Goal: Task Accomplishment & Management: Manage account settings

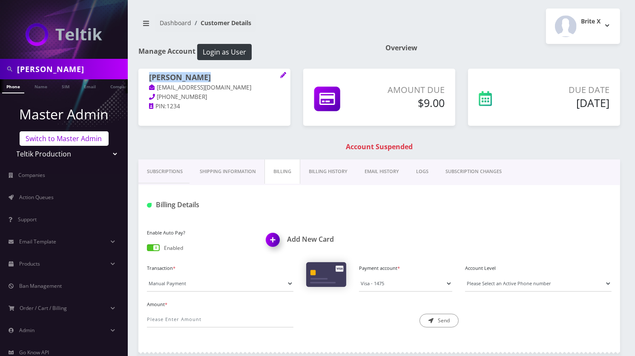
scroll to position [0, 4]
click at [73, 134] on link "Switch to Master Admin" at bounding box center [64, 138] width 89 height 14
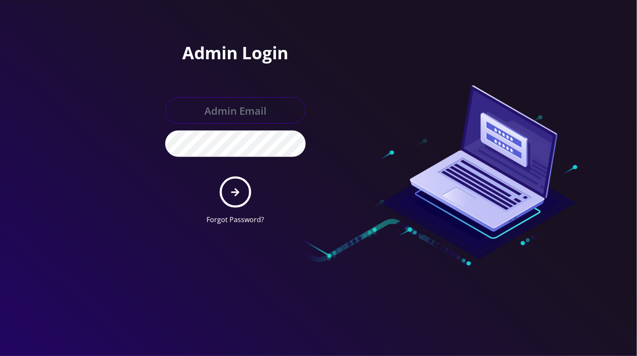
type input "[EMAIL_ADDRESS][DOMAIN_NAME]"
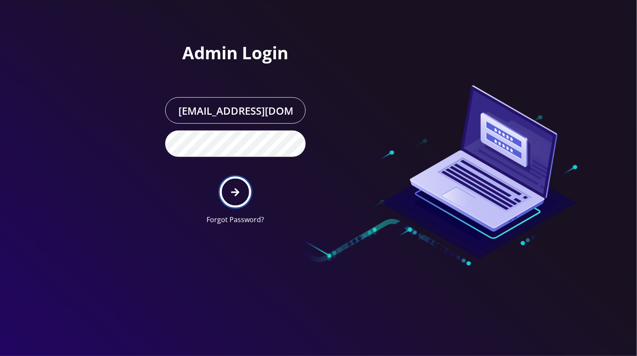
click at [240, 195] on button "submit" at bounding box center [235, 191] width 31 height 31
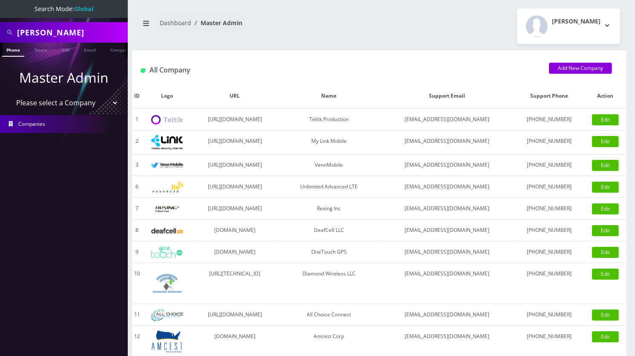
click at [37, 32] on input "Rivky Wajsman" at bounding box center [71, 32] width 109 height 16
click at [48, 30] on input "Rivky Wajsman" at bounding box center [71, 32] width 109 height 16
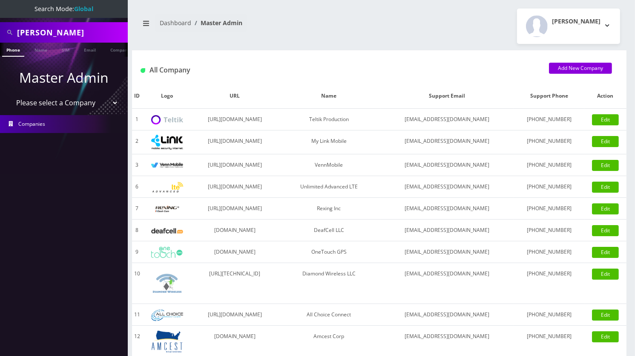
click at [48, 30] on input "Rivky Wajsman" at bounding box center [71, 32] width 109 height 16
paste input "9173294197"
type input "9173294197"
click at [16, 52] on link "Phone" at bounding box center [13, 50] width 22 height 14
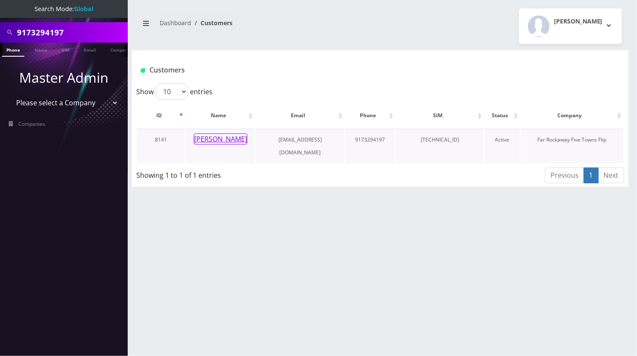
click at [232, 139] on button "goldy mandel" at bounding box center [221, 138] width 54 height 11
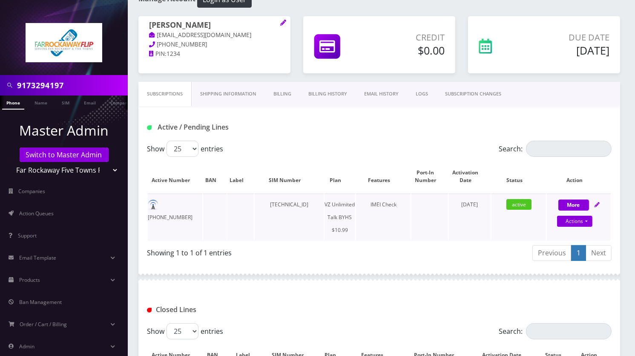
scroll to position [219, 0]
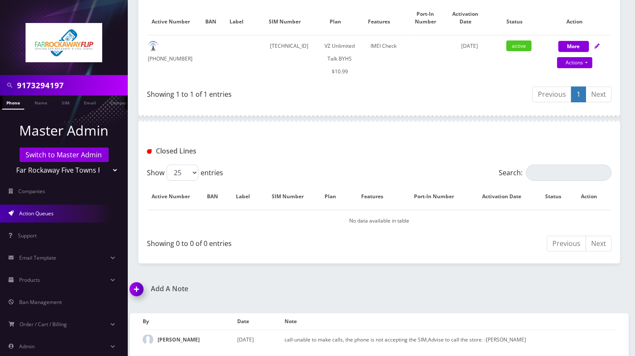
click at [29, 217] on link "Action Queues" at bounding box center [64, 213] width 128 height 18
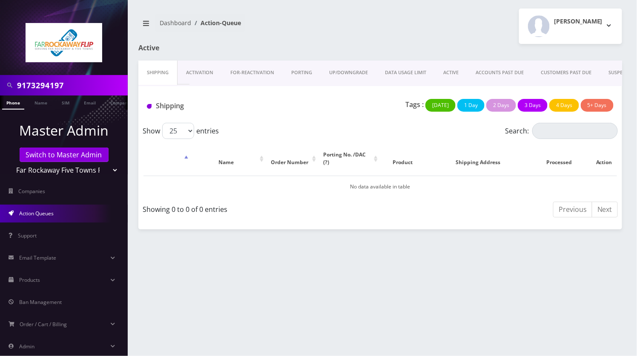
click at [309, 72] on link "PORTING" at bounding box center [302, 72] width 38 height 24
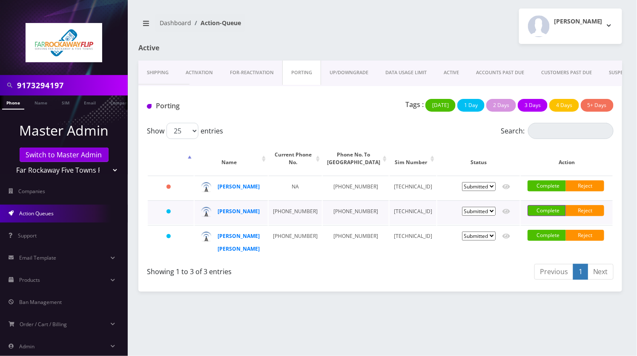
click at [543, 216] on link "Complete" at bounding box center [547, 210] width 38 height 11
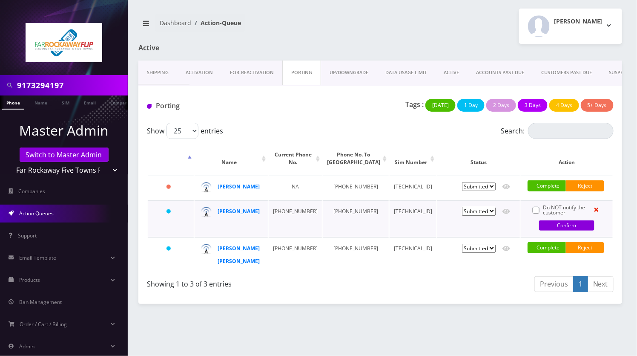
click at [543, 215] on label "Do NOT notify the customer" at bounding box center [566, 210] width 46 height 10
click at [543, 209] on input "Do NOT notify the customer" at bounding box center [544, 207] width 2 height 4
click at [543, 215] on label "Do NOT notify the customer" at bounding box center [566, 210] width 46 height 10
click at [543, 209] on input "Do NOT notify the customer" at bounding box center [544, 207] width 2 height 4
click at [543, 215] on label "Do NOT notify the customer" at bounding box center [566, 210] width 46 height 10
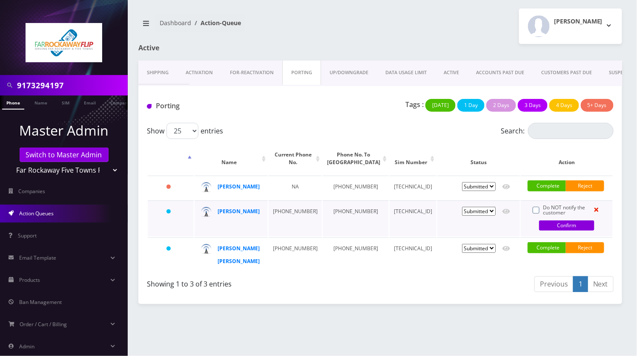
click at [543, 209] on input "Do NOT notify the customer" at bounding box center [544, 207] width 2 height 4
checkbox input "true"
click at [557, 230] on link "Confirm" at bounding box center [566, 225] width 55 height 10
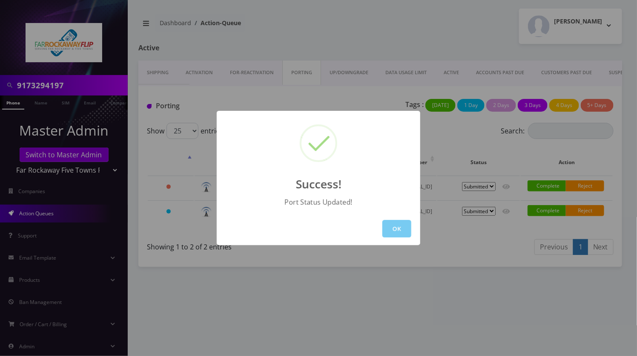
click at [403, 226] on button "OK" at bounding box center [396, 228] width 29 height 17
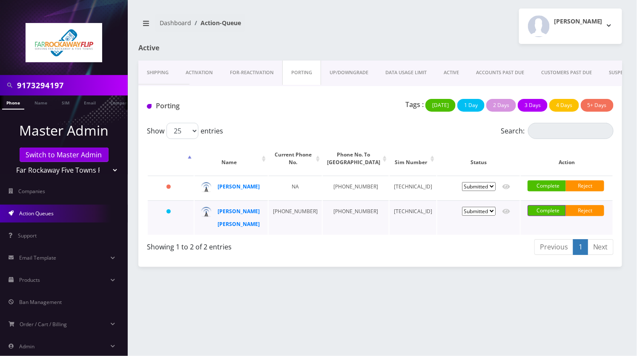
click at [530, 216] on link "Complete" at bounding box center [547, 210] width 38 height 11
click at [543, 215] on label "Do NOT notify the customer" at bounding box center [566, 210] width 46 height 10
click at [543, 209] on input "Do NOT notify the customer" at bounding box center [544, 207] width 2 height 4
checkbox input "true"
click at [554, 230] on link "Confirm" at bounding box center [566, 225] width 55 height 10
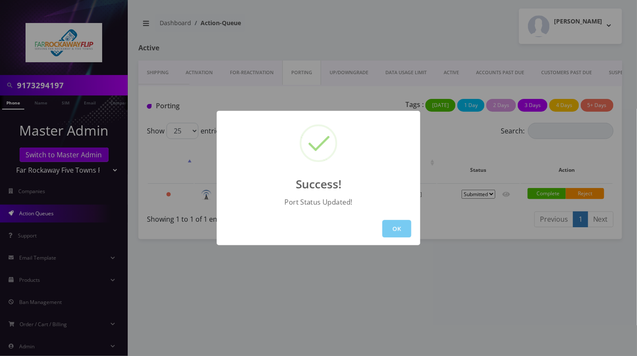
click at [397, 221] on button "OK" at bounding box center [396, 228] width 29 height 17
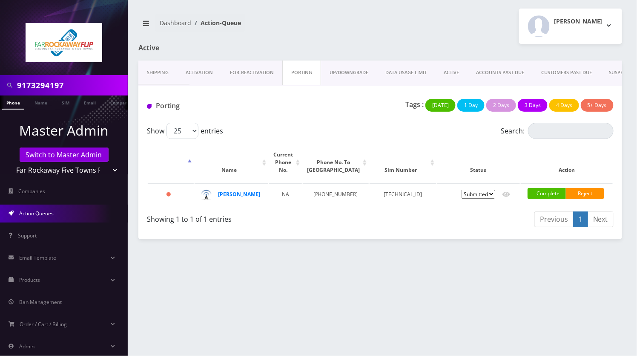
click at [58, 87] on input "9173294197" at bounding box center [71, 85] width 109 height 16
click at [51, 87] on input "9173294197" at bounding box center [71, 85] width 109 height 16
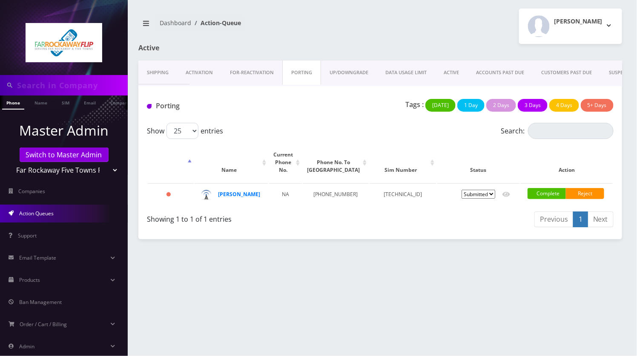
click at [253, 19] on nav "Dashboard Action-Queue" at bounding box center [255, 26] width 235 height 24
click at [42, 87] on input "text" at bounding box center [71, 85] width 109 height 16
paste input "9173294197"
type input "9173294197"
click at [41, 100] on link "Name" at bounding box center [40, 102] width 21 height 14
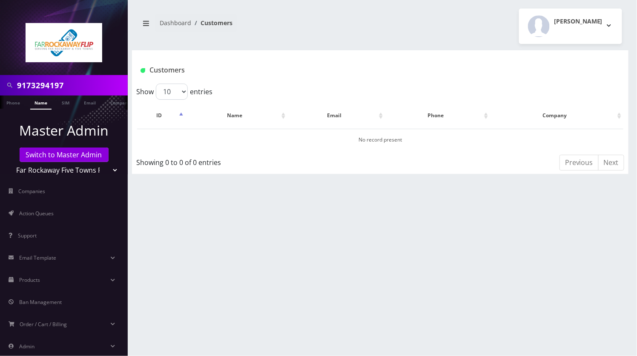
click at [57, 84] on input "9173294197" at bounding box center [71, 85] width 109 height 16
paste input "[PERSON_NAME] [PERSON_NAME]"
type input "[PERSON_NAME] [PERSON_NAME]"
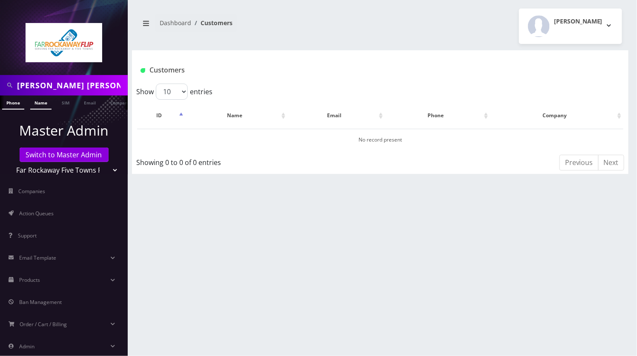
click at [14, 102] on link "Phone" at bounding box center [13, 102] width 22 height 14
click at [37, 102] on link "Name" at bounding box center [40, 102] width 21 height 14
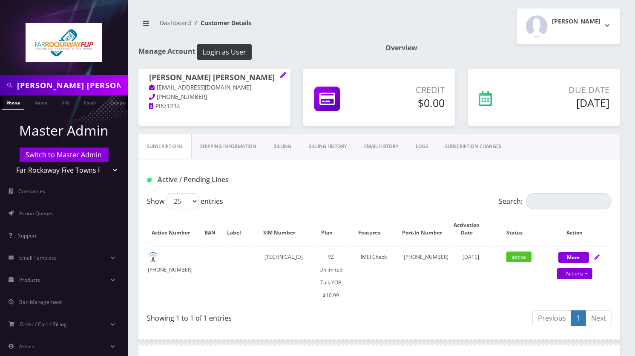
scroll to position [0, 4]
click at [121, 80] on input "[PERSON_NAME] [PERSON_NAME]" at bounding box center [71, 85] width 109 height 16
click at [51, 86] on input "[PERSON_NAME] [PERSON_NAME]" at bounding box center [71, 85] width 109 height 16
click at [51, 86] on input "Chaya Henny Izaak" at bounding box center [71, 85] width 109 height 16
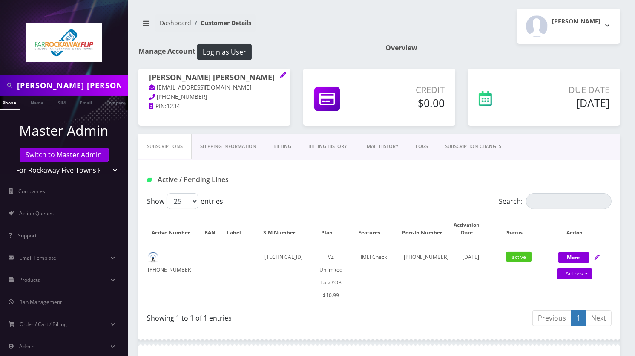
paste input "[PERSON_NAME]"
type input "[PERSON_NAME]"
click at [38, 103] on link "Name" at bounding box center [36, 102] width 21 height 14
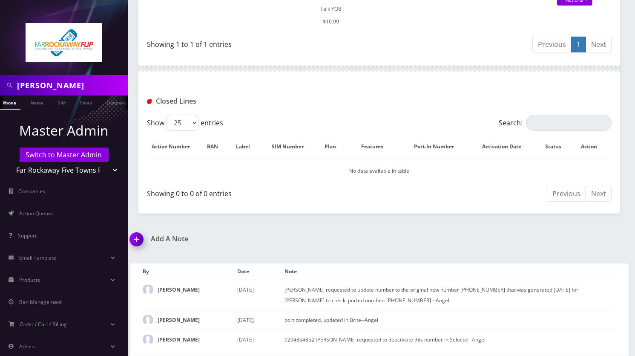
click at [138, 230] on img at bounding box center [138, 242] width 25 height 25
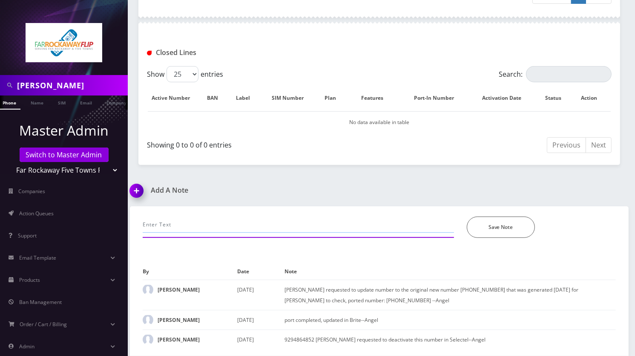
click at [222, 216] on input "text" at bounding box center [298, 224] width 311 height 16
paste input "marked as completed, number updated to ported number---Angel"
type input "marked as completed, number updated to ported number---Angel"
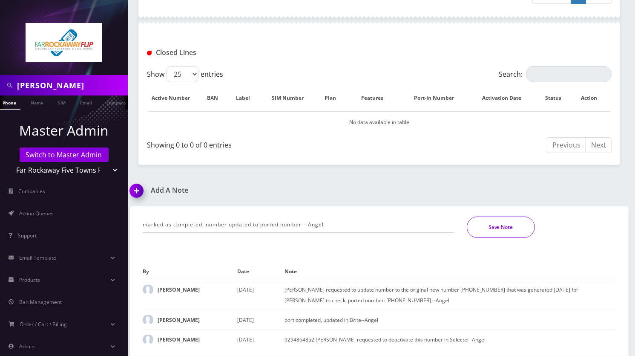
click at [499, 216] on button "Save Note" at bounding box center [501, 226] width 68 height 21
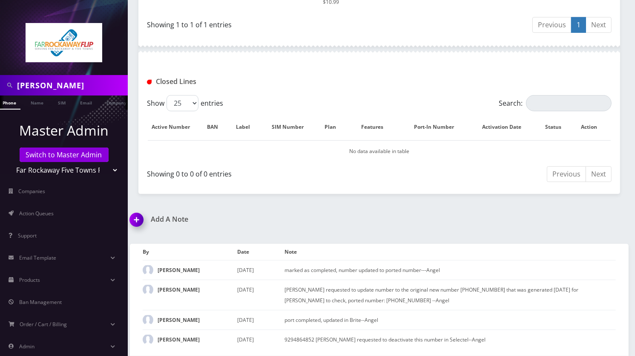
scroll to position [310, 0]
click at [49, 154] on link "Switch to Master Admin" at bounding box center [64, 154] width 89 height 14
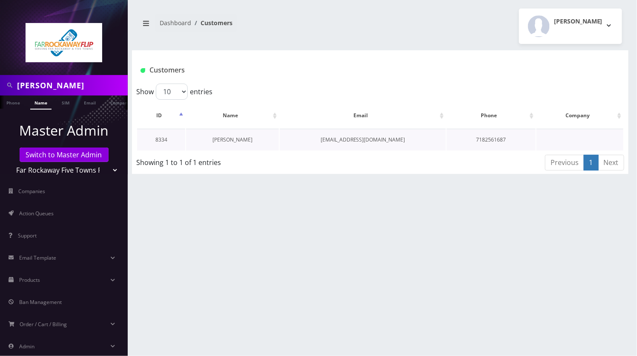
click at [230, 137] on link "[PERSON_NAME]" at bounding box center [232, 139] width 40 height 7
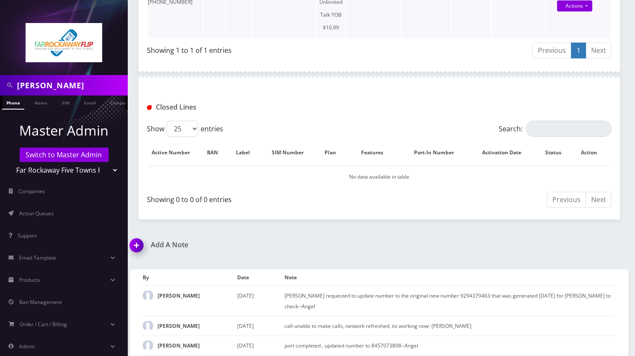
scroll to position [284, 0]
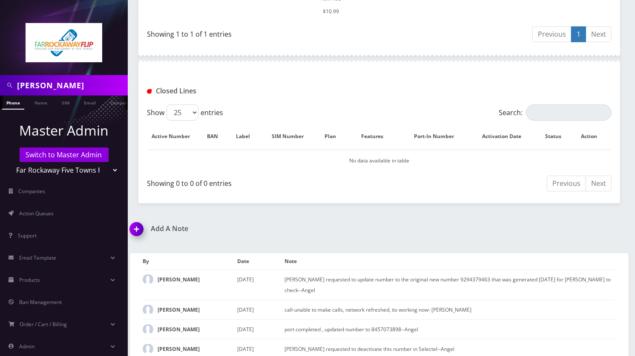
click at [136, 219] on img at bounding box center [138, 231] width 25 height 25
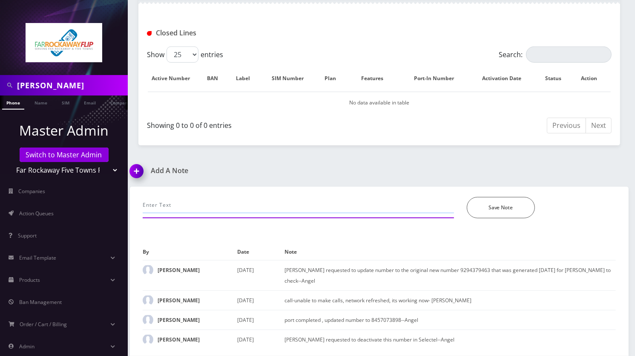
click at [221, 197] on input "text" at bounding box center [298, 205] width 311 height 16
click at [221, 197] on input "marked as completed, number updated to ported number---Angel" at bounding box center [298, 205] width 311 height 16
type input "marked as completed, number updated to ported number---Angel"
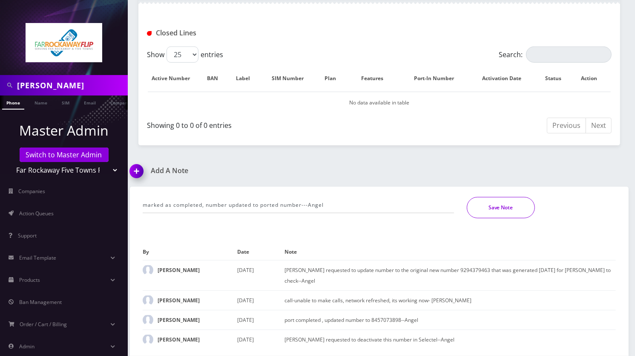
click at [494, 197] on button "Save Note" at bounding box center [501, 207] width 68 height 21
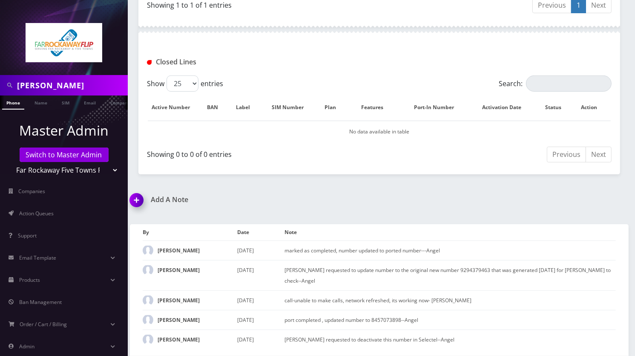
scroll to position [340, 0]
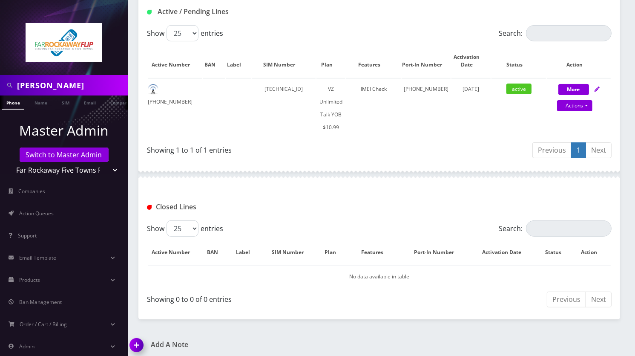
scroll to position [57, 0]
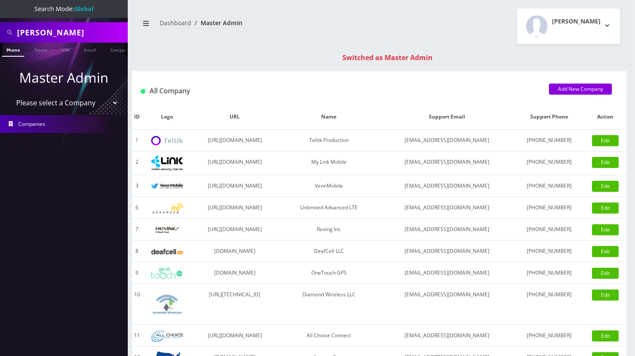
click at [49, 28] on input "[PERSON_NAME]" at bounding box center [71, 32] width 109 height 16
paste input "[PERSON_NAME]"
type input "[PERSON_NAME]"
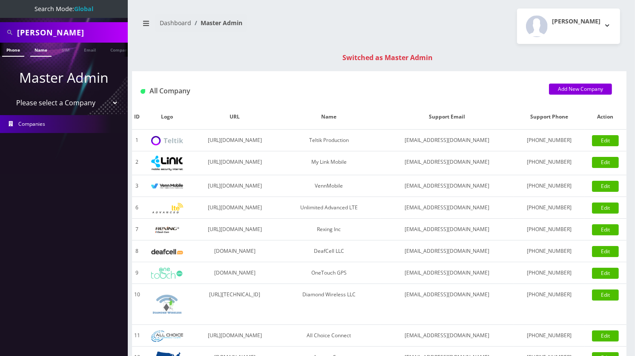
click at [37, 45] on link "Name" at bounding box center [40, 50] width 21 height 14
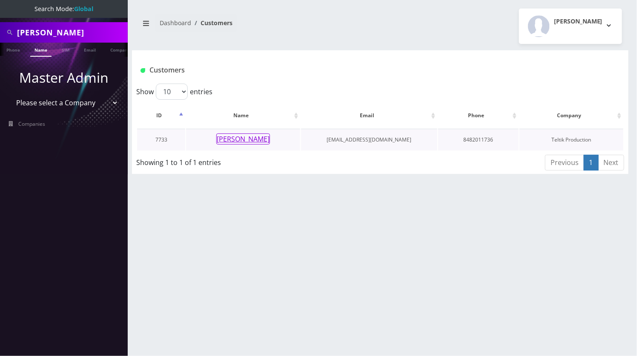
click at [256, 139] on button "[PERSON_NAME]" at bounding box center [243, 138] width 54 height 11
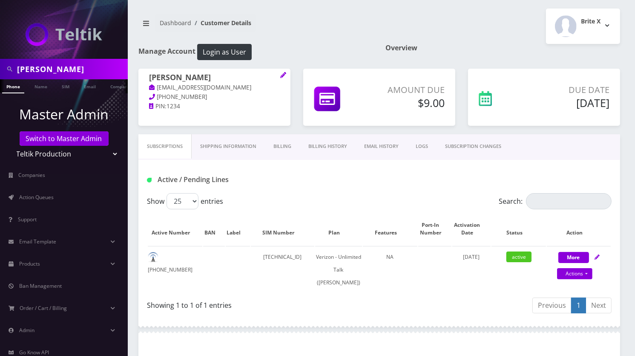
click at [326, 143] on link "Billing History" at bounding box center [328, 146] width 56 height 24
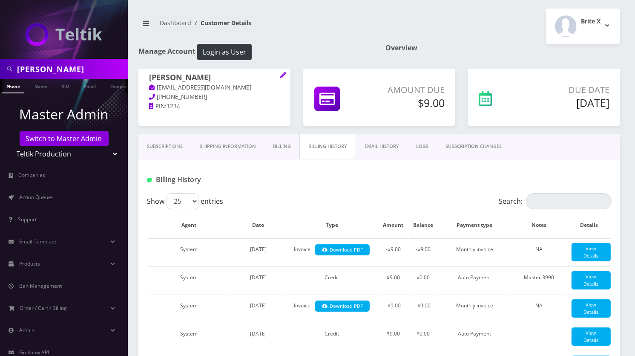
click at [280, 145] on link "Billing" at bounding box center [281, 146] width 35 height 24
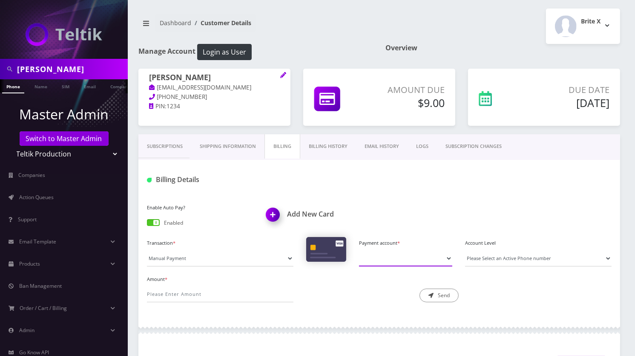
click at [399, 252] on select "Payment account *" at bounding box center [405, 258] width 93 height 16
click at [404, 215] on div "Enable Auto Pay? Enabled Add New Card" at bounding box center [379, 218] width 477 height 35
click at [273, 212] on img at bounding box center [274, 217] width 25 height 25
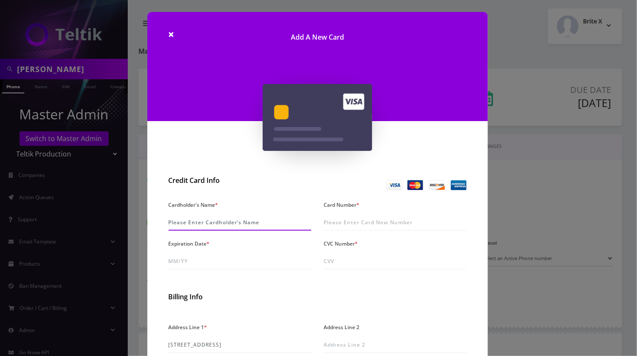
click at [181, 222] on input "Cardholder's Name *" at bounding box center [240, 222] width 143 height 16
click at [205, 224] on input "Cardholder's Name *" at bounding box center [240, 222] width 143 height 16
paste input "Fran Gindoff"
type input "Fran Gindoff"
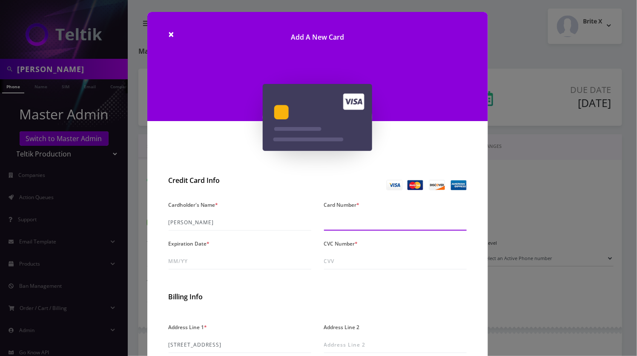
click at [373, 223] on input "Card Number *" at bounding box center [395, 222] width 143 height 16
paste input "5129 9259 5413 3990"
type input "5129 9259 5413 3990"
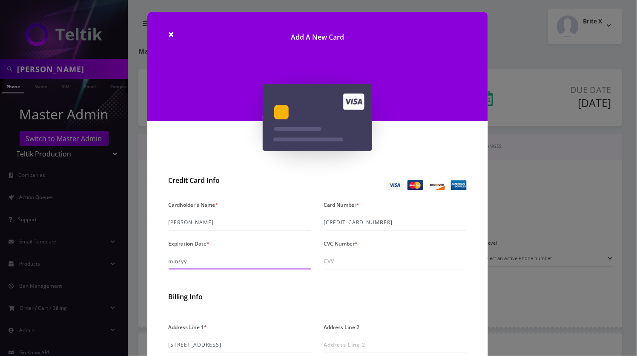
click at [210, 264] on input "Expiration Date *" at bounding box center [240, 261] width 143 height 16
paste input "0m/28"
type input "0m/28"
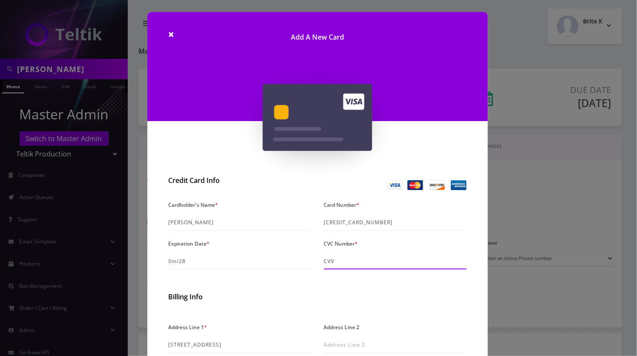
click at [354, 265] on input "CVC Number *" at bounding box center [395, 261] width 143 height 16
paste input "634"
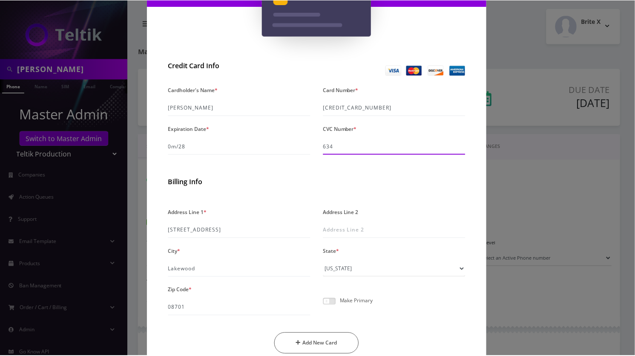
scroll to position [153, 0]
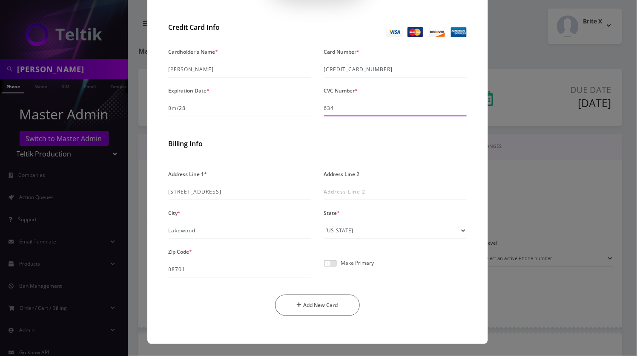
type input "634"
click at [331, 263] on span at bounding box center [330, 263] width 13 height 7
click at [324, 268] on input "checkbox" at bounding box center [324, 268] width 0 height 0
click at [318, 305] on button "Add New Card" at bounding box center [317, 304] width 85 height 21
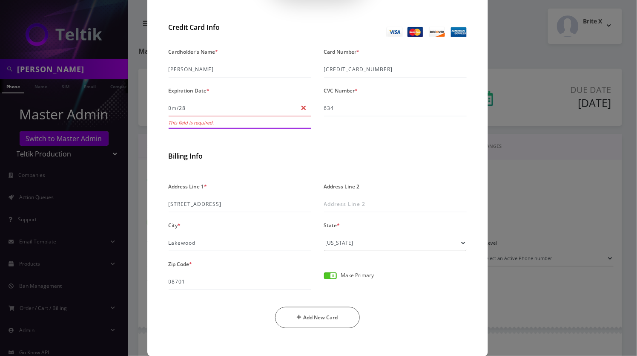
click at [196, 113] on input "0m/28" at bounding box center [240, 108] width 143 height 16
type input "06/yy"
click at [192, 109] on input "06/yy" at bounding box center [240, 108] width 143 height 16
type input "06/28"
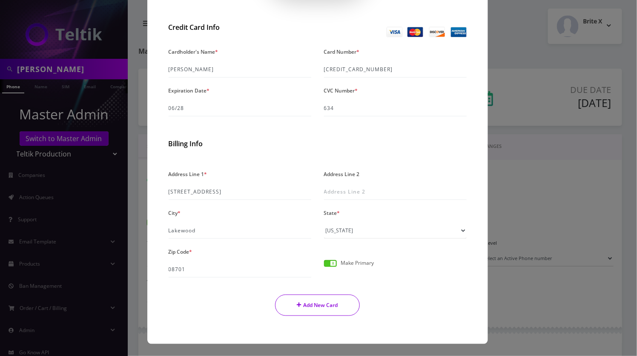
click at [330, 303] on button "Add New Card" at bounding box center [317, 304] width 85 height 21
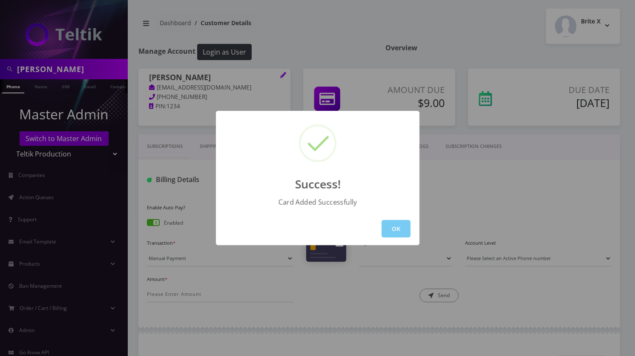
click at [392, 226] on button "OK" at bounding box center [396, 228] width 29 height 17
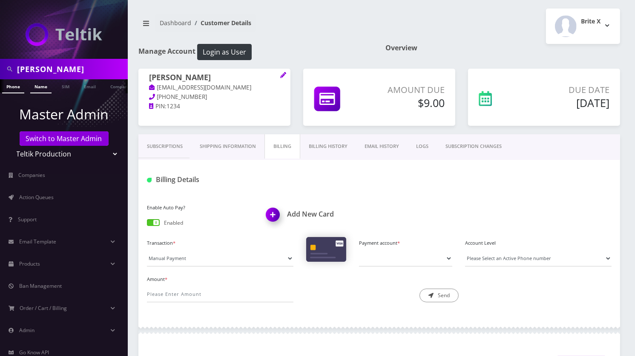
click at [41, 86] on link "Name" at bounding box center [40, 86] width 21 height 14
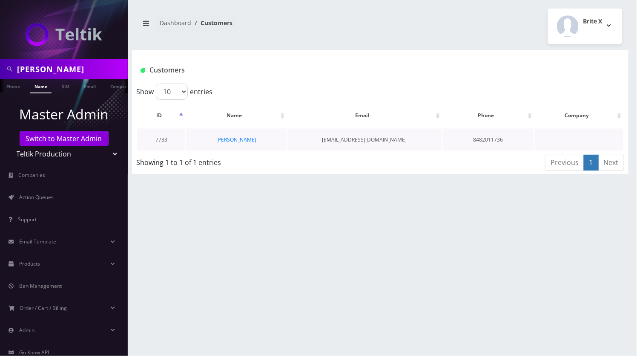
click at [225, 143] on td "[PERSON_NAME]" at bounding box center [236, 140] width 100 height 22
click at [233, 137] on link "[PERSON_NAME]" at bounding box center [236, 139] width 40 height 7
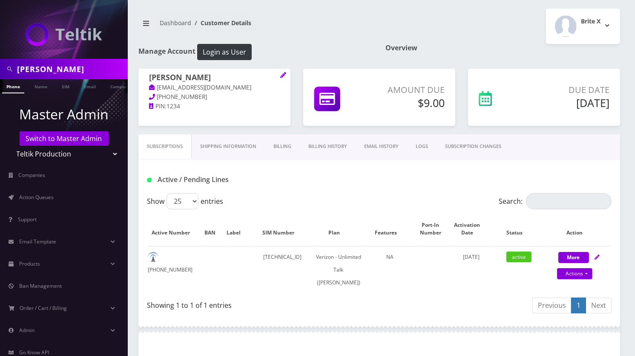
click at [292, 145] on link "Billing" at bounding box center [282, 146] width 35 height 24
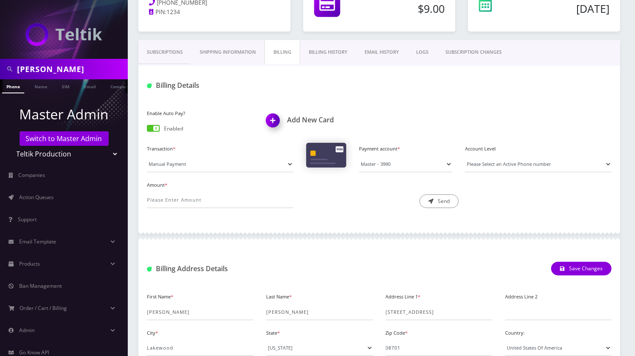
scroll to position [113, 0]
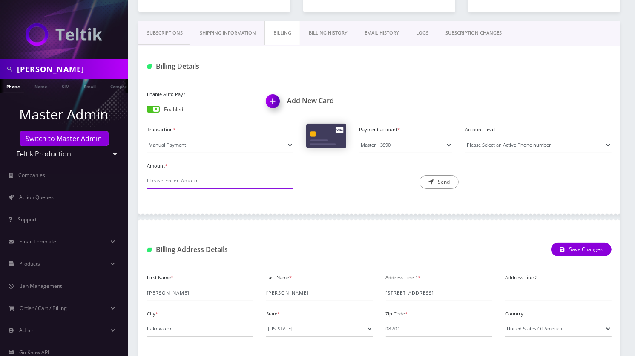
click at [192, 181] on input "Amount *" at bounding box center [220, 180] width 146 height 16
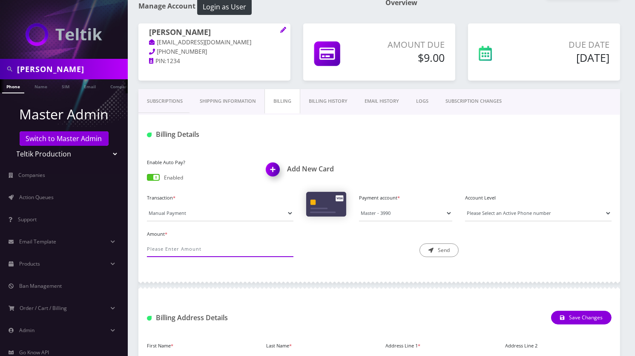
scroll to position [0, 0]
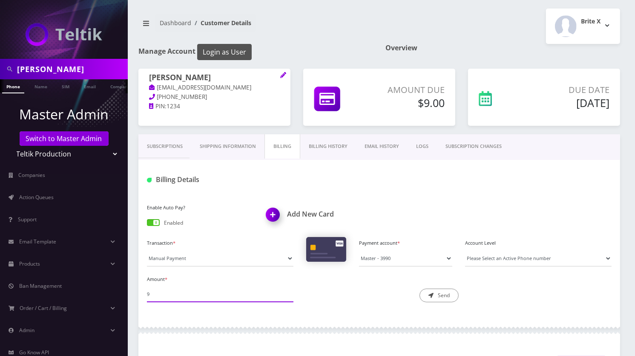
type input "9"
click at [238, 53] on button "Login as User" at bounding box center [224, 52] width 55 height 16
click at [44, 91] on link "Name" at bounding box center [40, 86] width 21 height 14
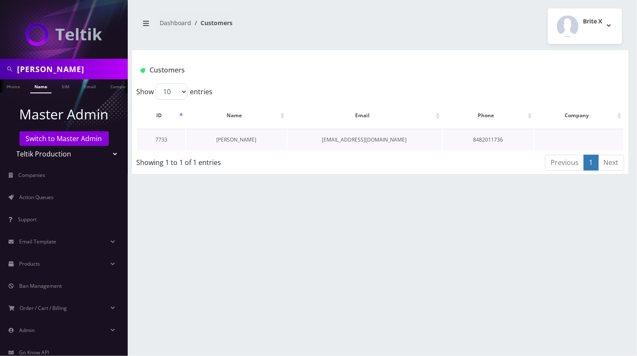
click at [235, 138] on link "[PERSON_NAME]" at bounding box center [236, 139] width 40 height 7
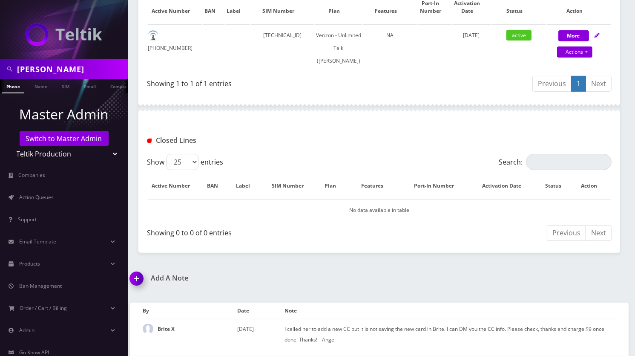
click at [138, 282] on img at bounding box center [138, 281] width 25 height 25
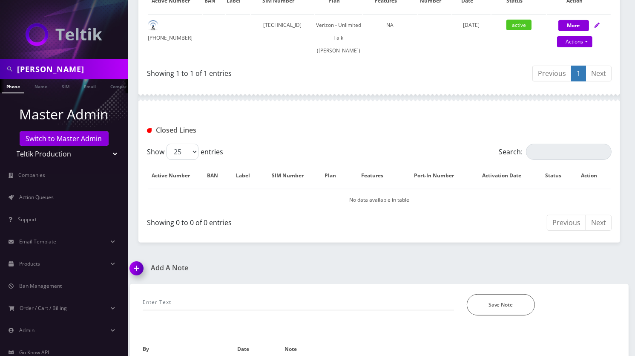
scroll to position [280, 0]
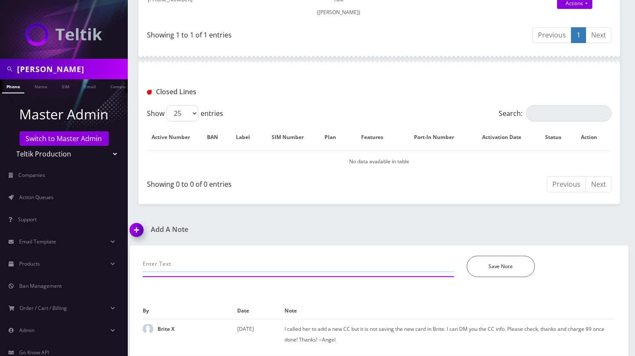
click at [217, 261] on input "text" at bounding box center [298, 263] width 311 height 16
paste input "added new cc and processed payment"
type input "added new cc and processed payment--Angel"
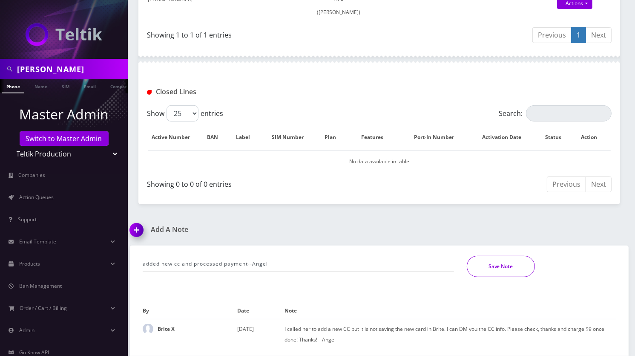
click at [508, 264] on button "Save Note" at bounding box center [501, 265] width 68 height 21
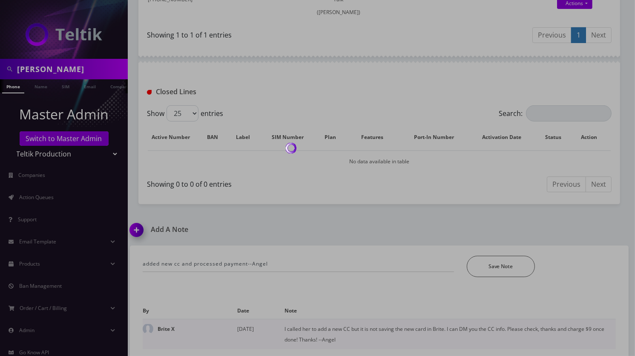
scroll to position [262, 0]
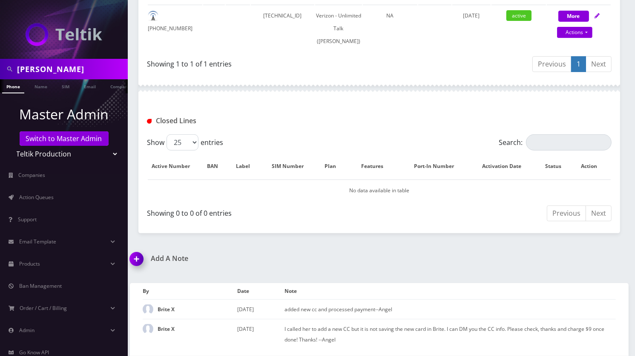
click at [60, 73] on input "Judith Gindoff" at bounding box center [71, 69] width 109 height 16
click at [54, 66] on input "Judith Gindoff" at bounding box center [71, 69] width 109 height 16
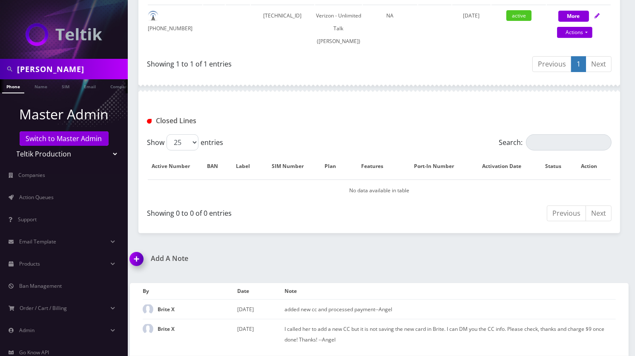
click at [54, 66] on input "Judith Gindoff" at bounding box center [71, 69] width 109 height 16
paste input "[PERSON_NAME]"
type input "[PERSON_NAME]"
click at [34, 86] on link "Name" at bounding box center [40, 86] width 21 height 14
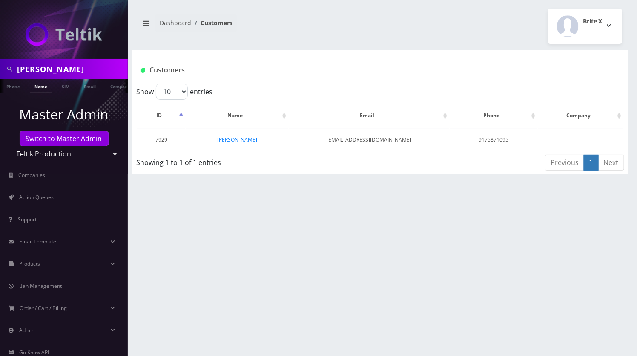
click at [56, 29] on img at bounding box center [64, 34] width 77 height 23
click at [233, 137] on link "[PERSON_NAME]" at bounding box center [237, 139] width 40 height 7
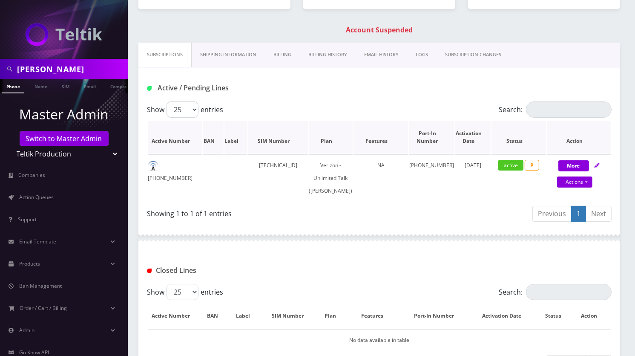
scroll to position [57, 0]
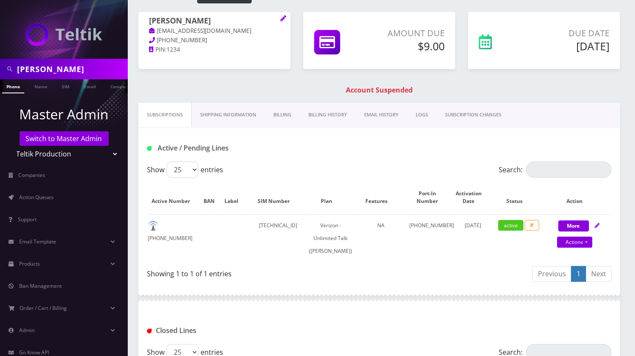
click at [287, 118] on link "Billing" at bounding box center [282, 115] width 35 height 24
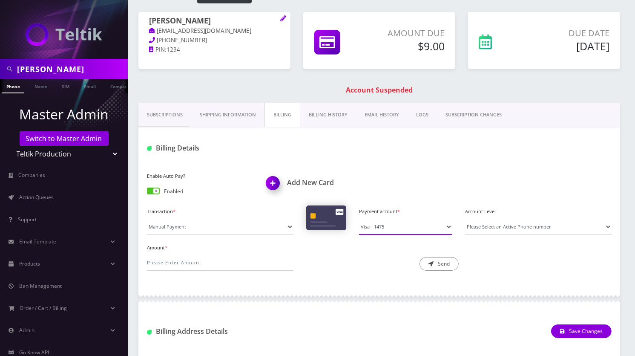
click at [385, 223] on select "Visa - 3758 Visa - 1475" at bounding box center [405, 226] width 93 height 16
click at [332, 277] on div "Amount * Description * Send" at bounding box center [379, 259] width 477 height 36
click at [41, 89] on link "Name" at bounding box center [40, 86] width 21 height 14
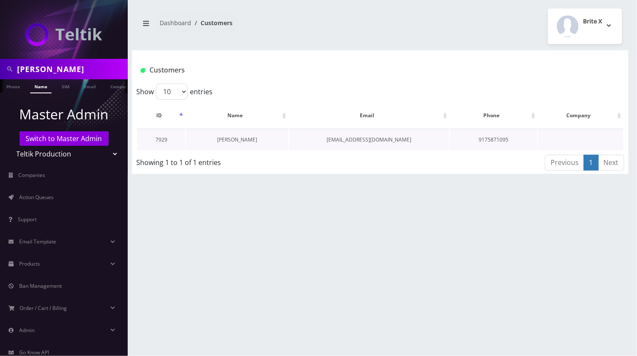
click at [234, 136] on link "[PERSON_NAME]" at bounding box center [237, 139] width 40 height 7
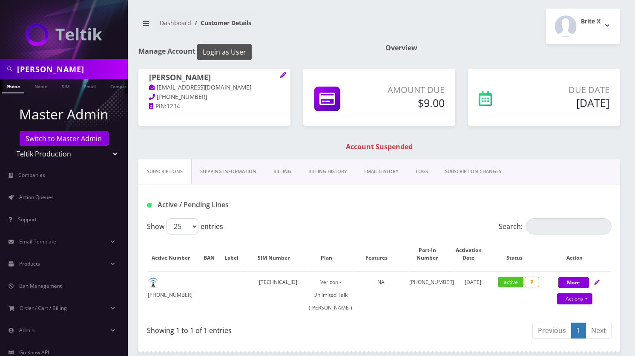
click at [228, 52] on button "Login as User" at bounding box center [224, 52] width 55 height 16
click at [40, 86] on link "Name" at bounding box center [40, 86] width 21 height 14
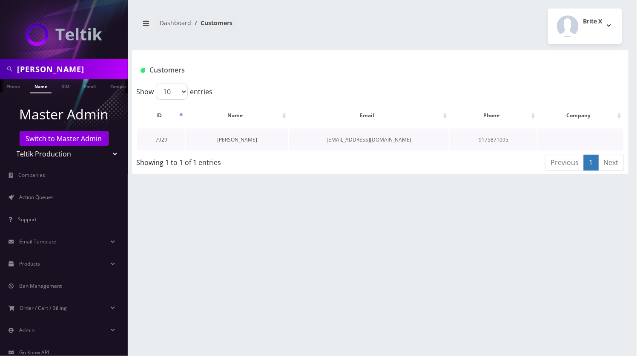
click at [243, 141] on link "[PERSON_NAME]" at bounding box center [237, 139] width 40 height 7
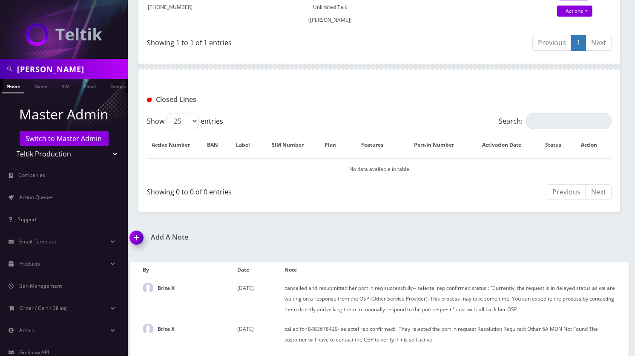
click at [134, 235] on img at bounding box center [138, 240] width 25 height 25
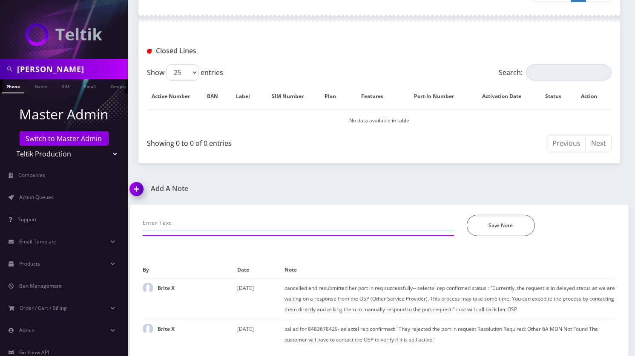
click at [194, 220] on input "text" at bounding box center [298, 223] width 311 height 16
click at [154, 221] on input "processed" at bounding box center [298, 223] width 311 height 16
paste input "@channel @Loren D'Errico @shlomo Rivky Wajsman/ Brite- Error when processing th…"
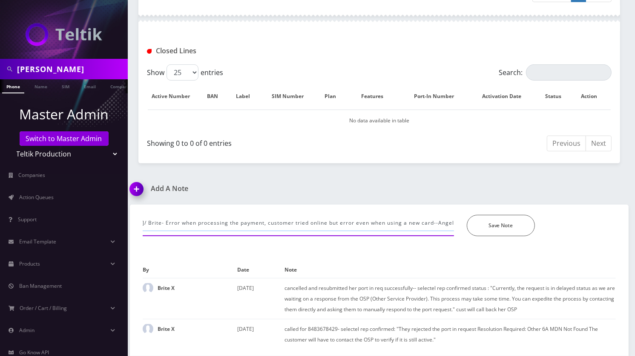
click at [407, 221] on input "@channel @Loren D'Errico @shlomo Rivky Wajsman/ Brite- Error when processing th…" at bounding box center [298, 223] width 311 height 16
click at [496, 230] on button "Save Note" at bounding box center [501, 225] width 68 height 21
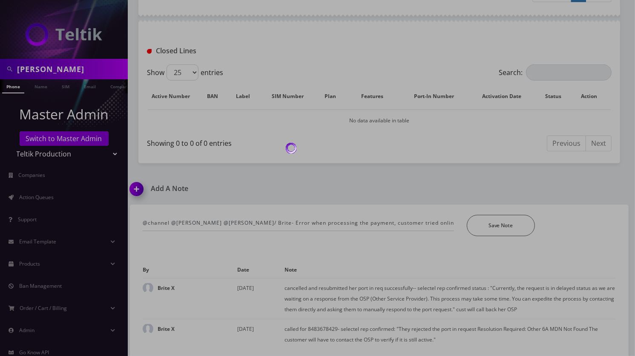
scroll to position [303, 0]
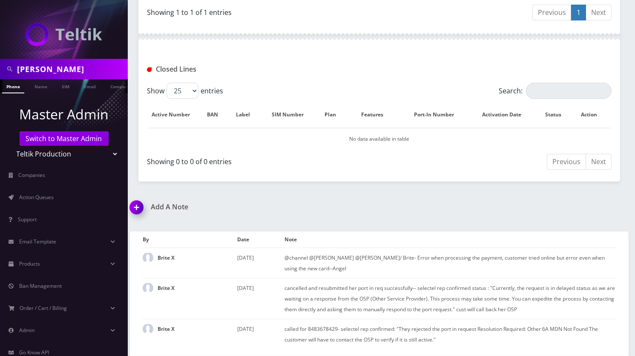
click at [140, 210] on img at bounding box center [138, 210] width 25 height 25
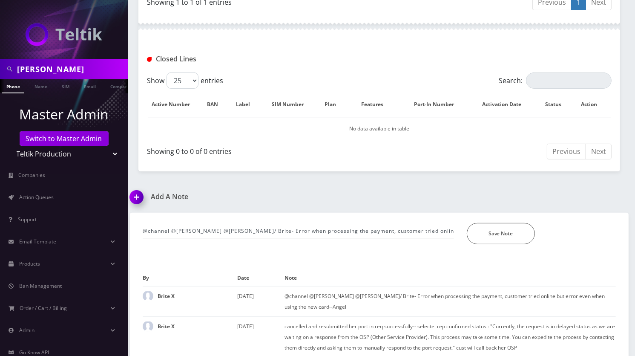
scroll to position [351, 0]
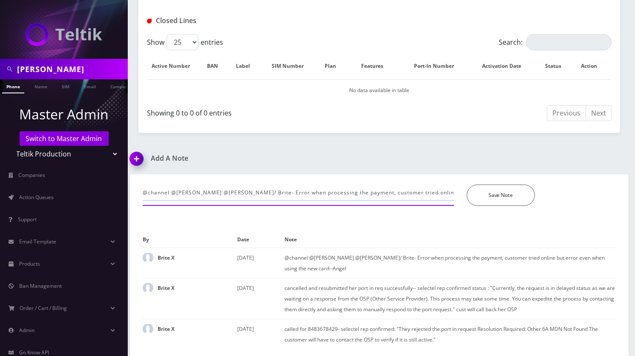
click at [186, 195] on input "@channel @Loren D'Errico @shlomo Rivky Wajsman/ Brite- Error when processing th…" at bounding box center [298, 192] width 311 height 16
type input "processed payment successfully--Angel"
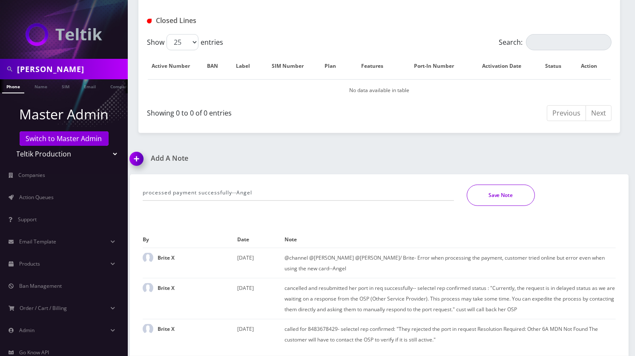
click at [489, 201] on button "Save Note" at bounding box center [501, 194] width 68 height 21
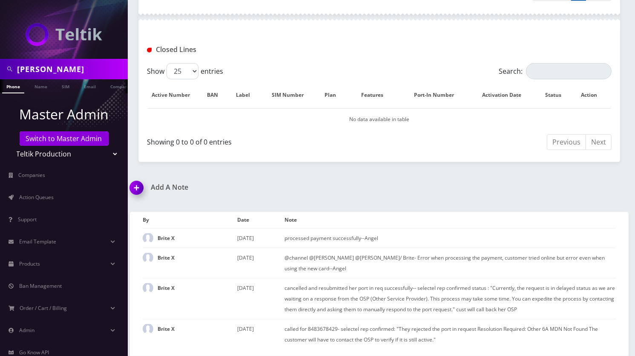
scroll to position [333, 0]
click at [71, 141] on link "Switch to Master Admin" at bounding box center [64, 138] width 89 height 14
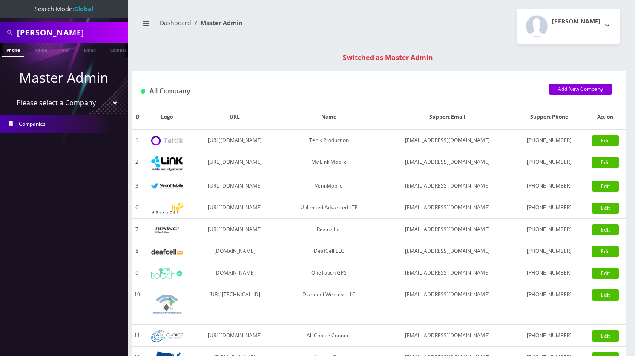
click at [45, 32] on input "[PERSON_NAME]" at bounding box center [71, 32] width 109 height 16
paste input "9295318432"
type input "9295318432"
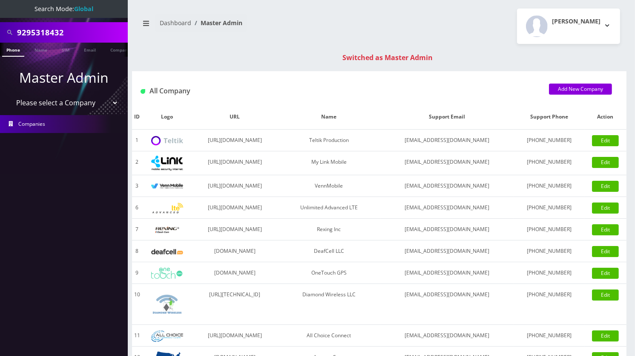
click at [13, 49] on link "Phone" at bounding box center [13, 50] width 22 height 14
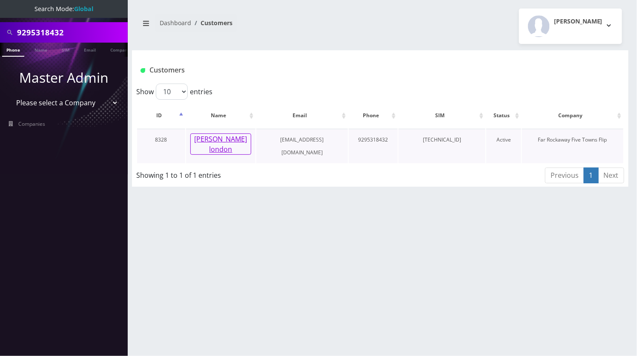
click at [221, 136] on button "[PERSON_NAME] london" at bounding box center [220, 143] width 61 height 21
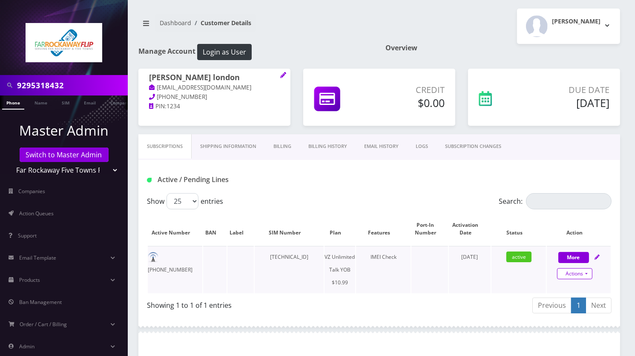
click at [582, 272] on link "Actions" at bounding box center [574, 273] width 35 height 11
select select "464"
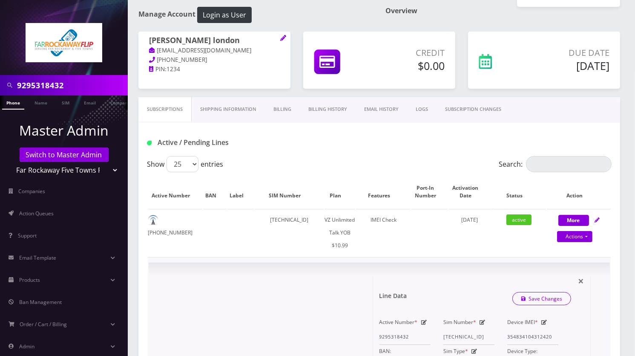
scroll to position [57, 0]
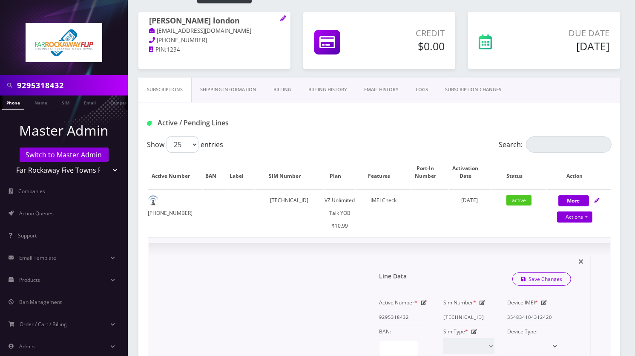
click at [422, 300] on icon at bounding box center [424, 302] width 6 height 5
click at [391, 317] on input "9295318432" at bounding box center [404, 317] width 51 height 16
paste input "6468608185"
type input "6468608185"
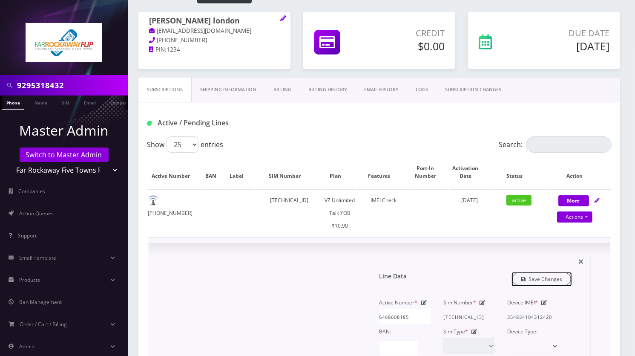
click at [534, 278] on link "Save Changes" at bounding box center [541, 278] width 59 height 13
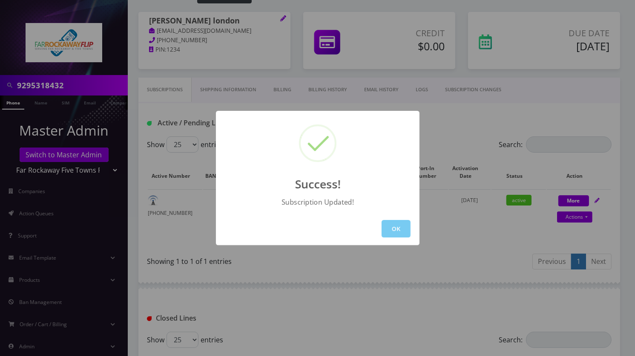
click at [396, 228] on button "OK" at bounding box center [396, 228] width 29 height 17
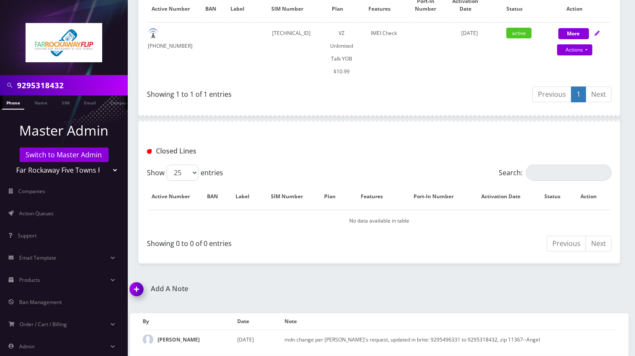
drag, startPoint x: 140, startPoint y: 284, endPoint x: 182, endPoint y: 288, distance: 42.4
click at [140, 283] on img at bounding box center [138, 291] width 25 height 25
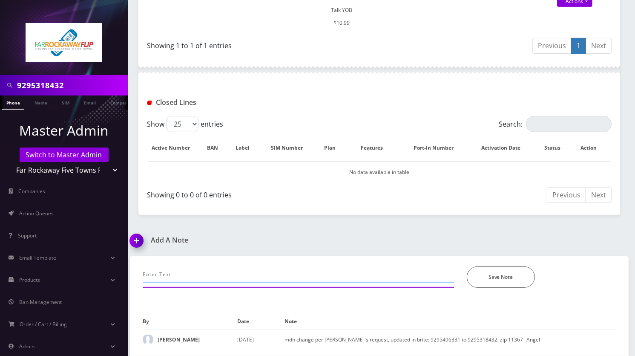
click at [218, 267] on input "text" at bounding box center [298, 274] width 311 height 16
paste input "9295318432 to 6468608185"
type input "MDN change pe [PERSON_NAME]'s request, updated in Brite from 9295318432 to 6468…"
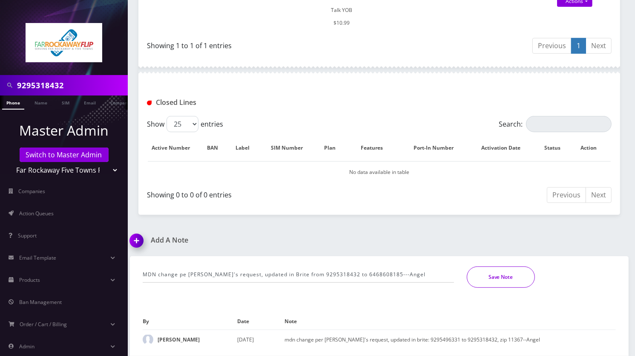
click at [499, 266] on button "Save Note" at bounding box center [501, 276] width 68 height 21
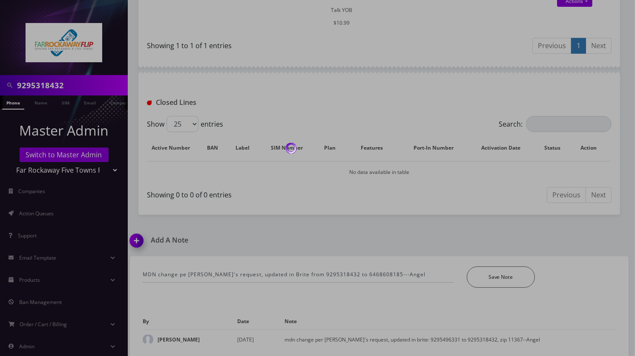
scroll to position [262, 0]
